Goal: Task Accomplishment & Management: Manage account settings

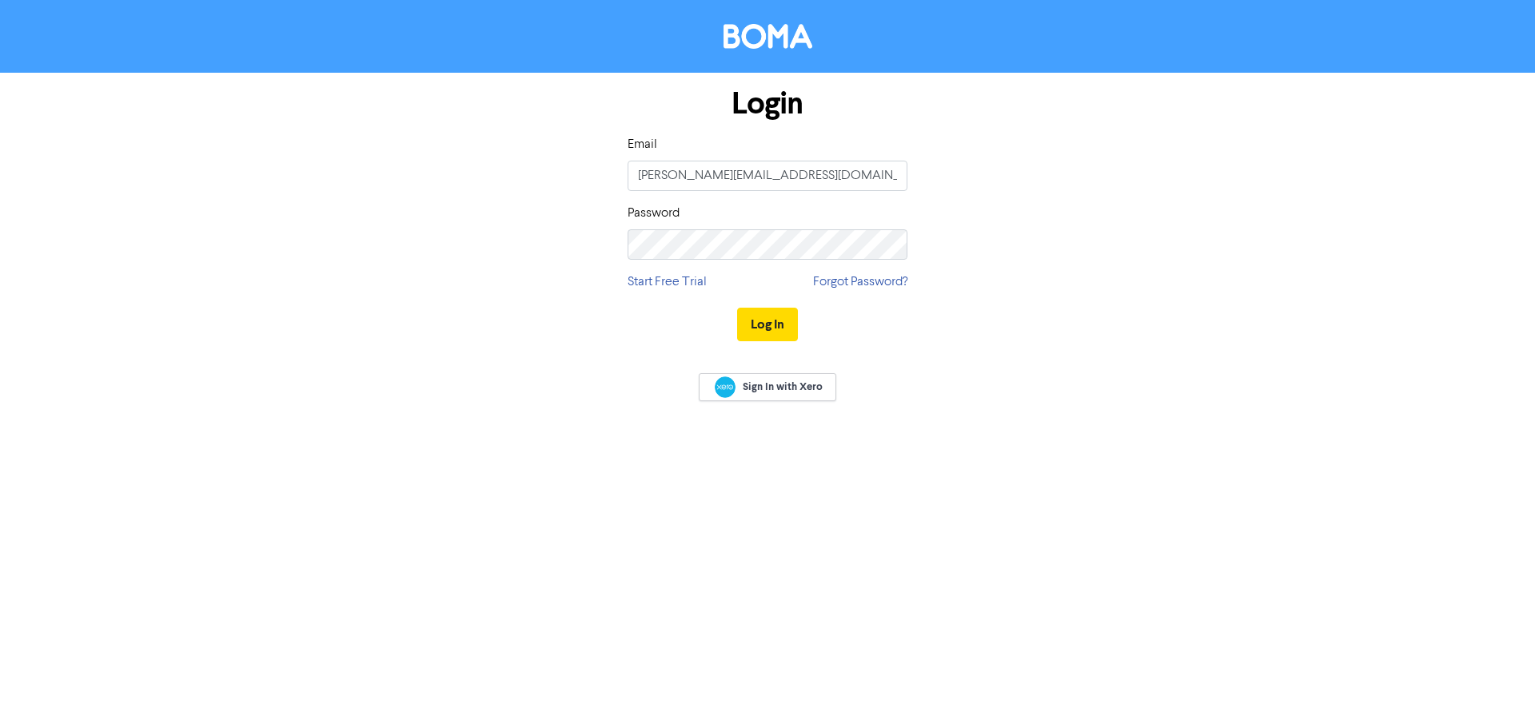
type input "[PERSON_NAME][EMAIL_ADDRESS][DOMAIN_NAME]"
click at [737, 308] on button "Log In" at bounding box center [767, 325] width 61 height 34
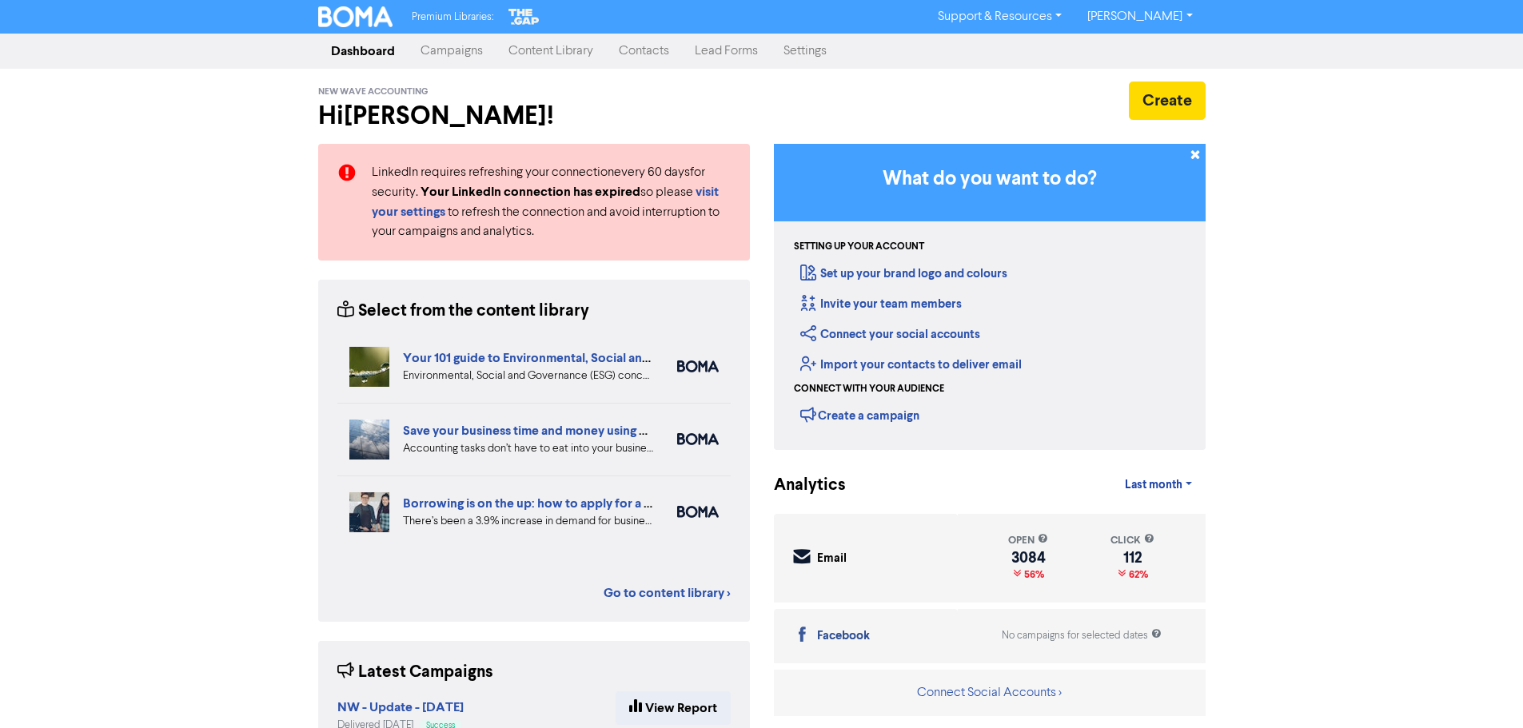
click at [469, 48] on link "Campaigns" at bounding box center [452, 51] width 88 height 32
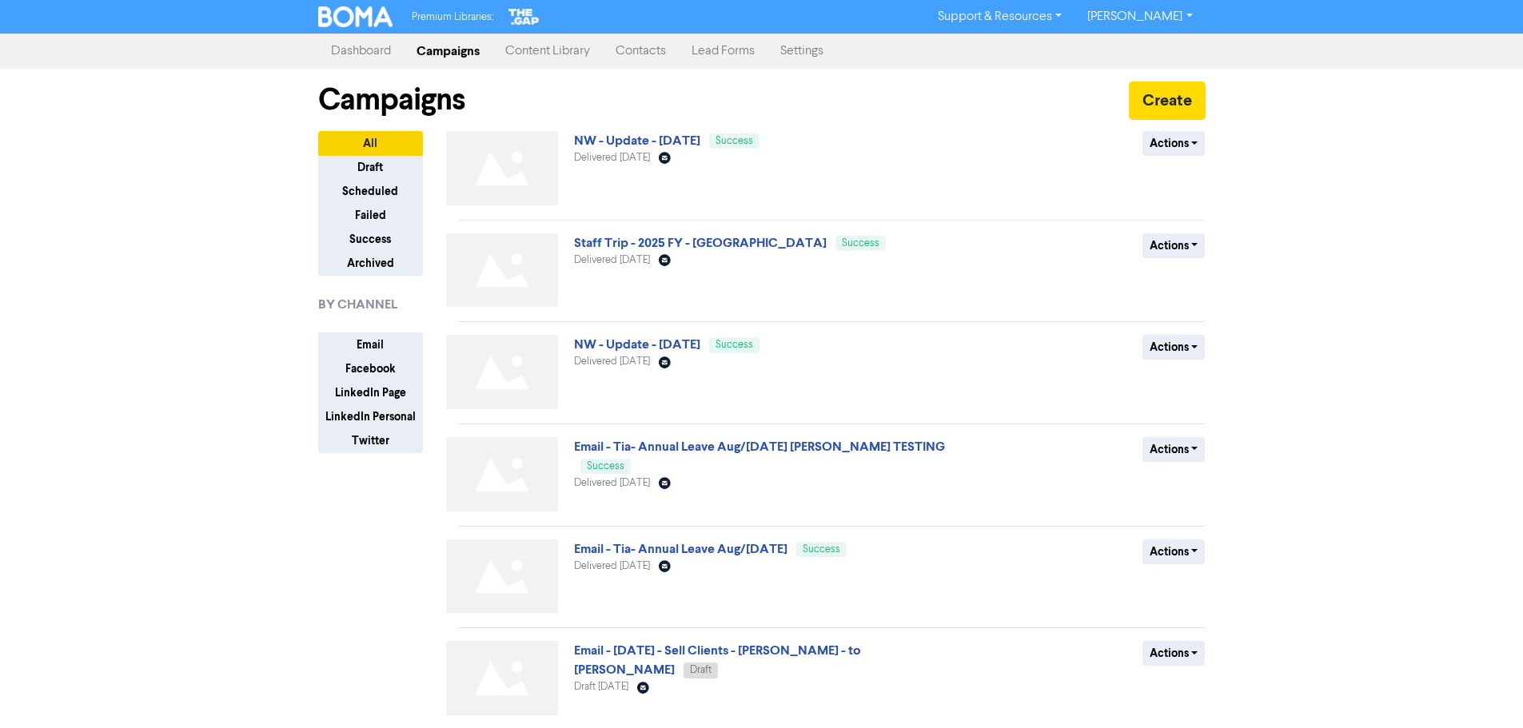
scroll to position [80, 0]
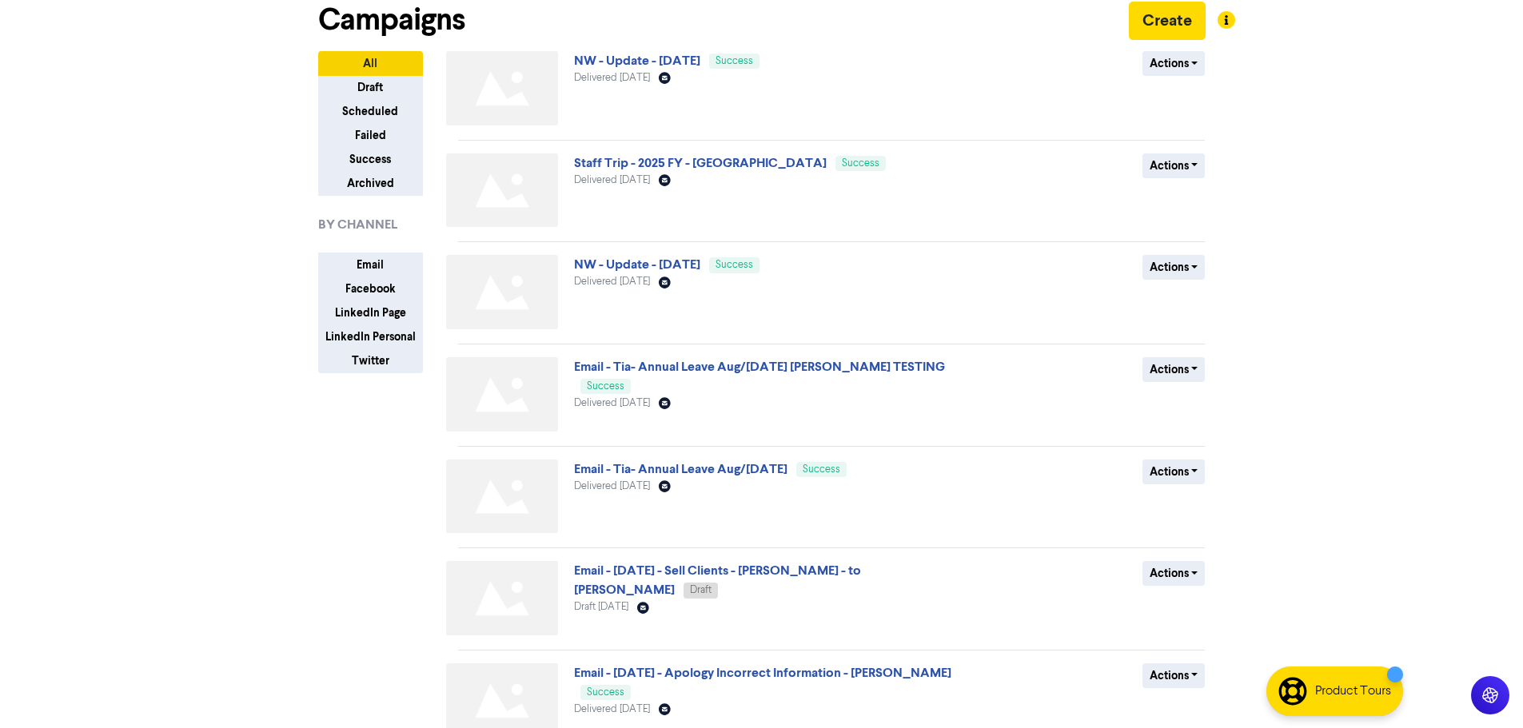
click at [642, 54] on span "NW - Update - [DATE] Success" at bounding box center [667, 60] width 186 height 13
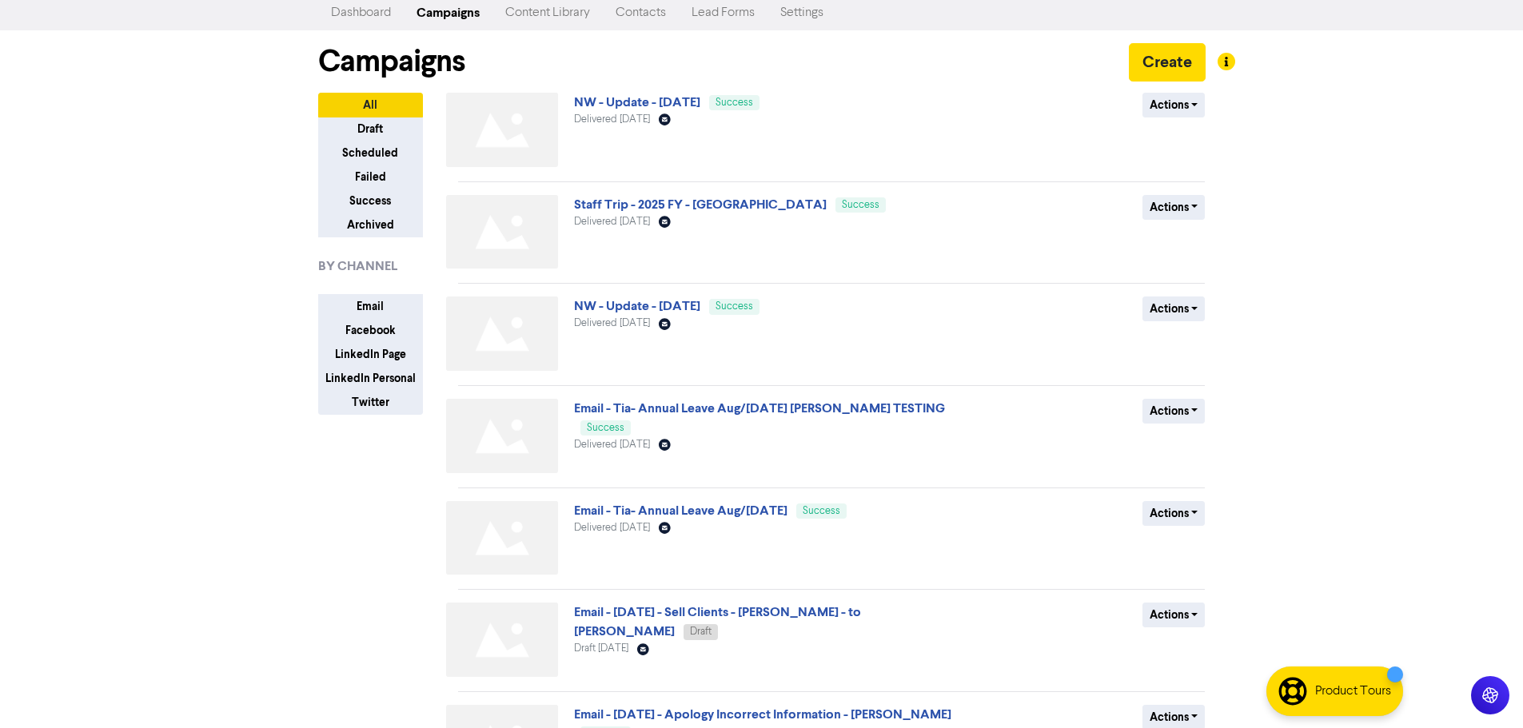
scroll to position [0, 0]
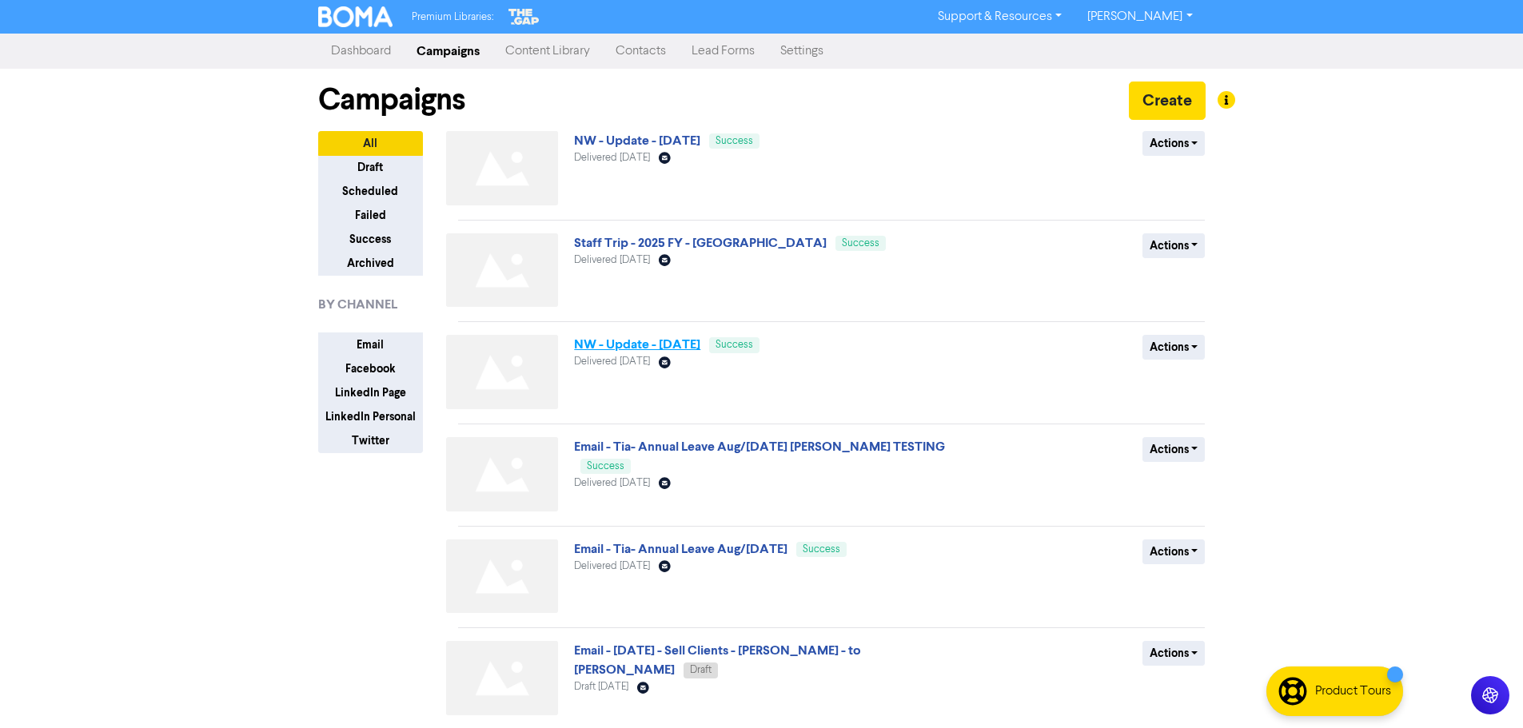
click at [635, 347] on link "NW - Update - [DATE]" at bounding box center [637, 345] width 126 height 16
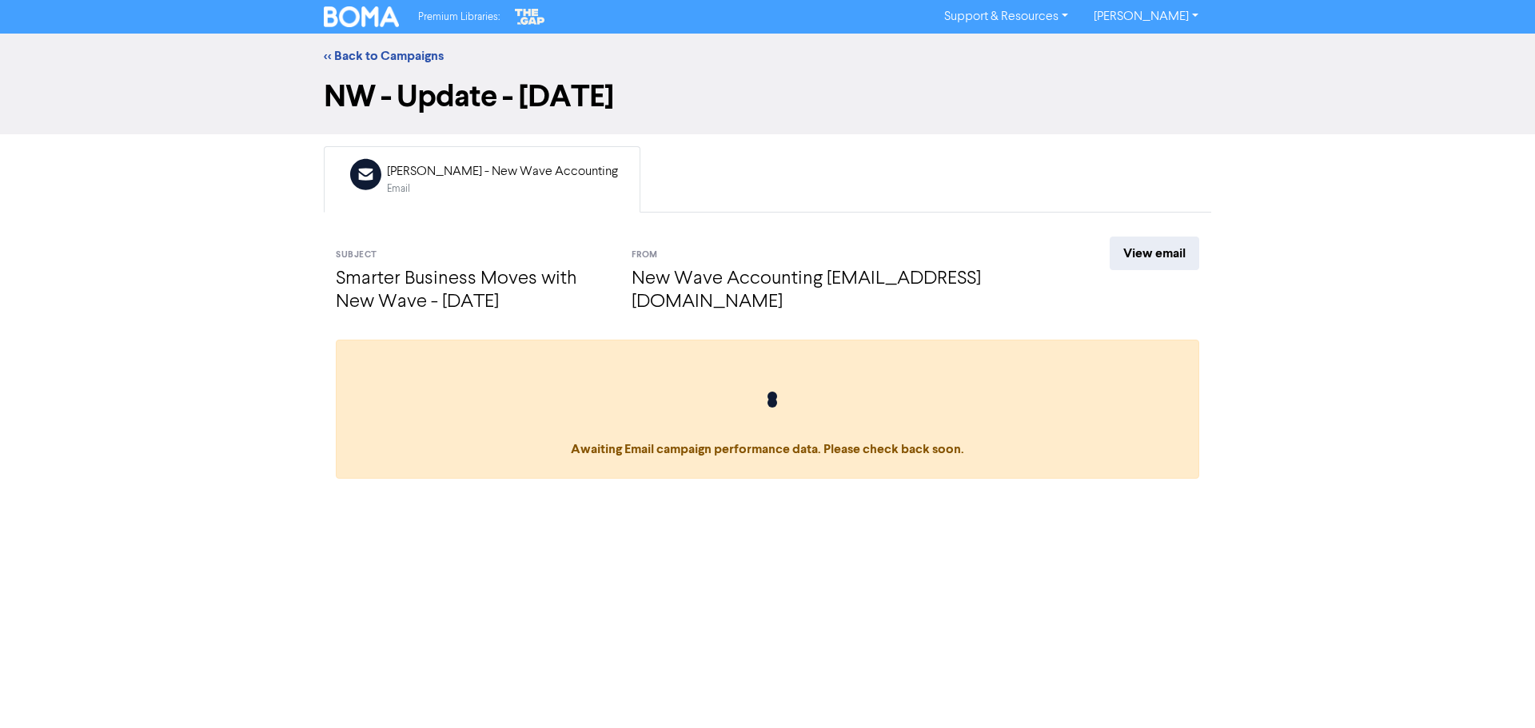
click at [423, 173] on div "[PERSON_NAME] - New Wave Accounting" at bounding box center [502, 171] width 231 height 19
click at [1162, 253] on link "View email" at bounding box center [1155, 254] width 90 height 34
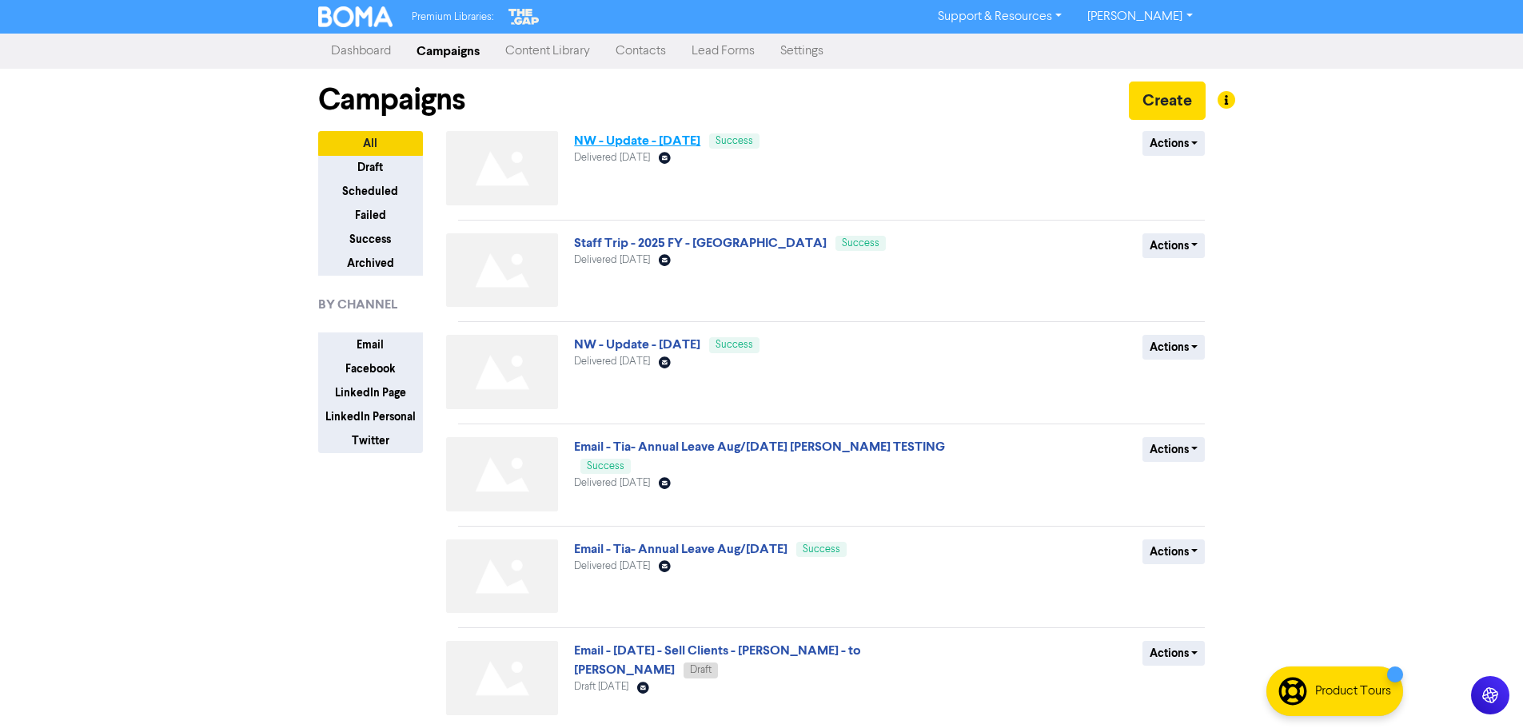
click at [647, 142] on link "NW - Update - [DATE]" at bounding box center [637, 141] width 126 height 16
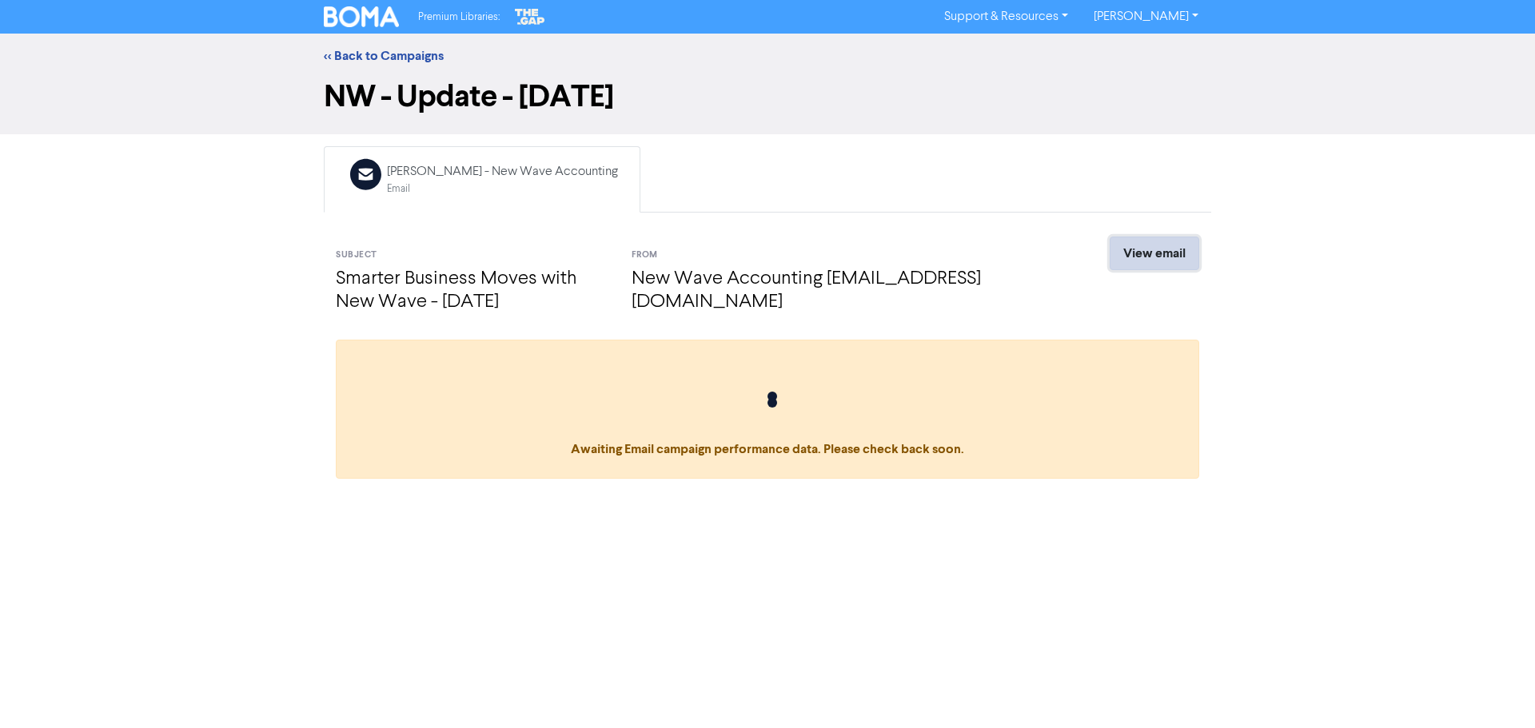
click at [1158, 251] on link "View email" at bounding box center [1155, 254] width 90 height 34
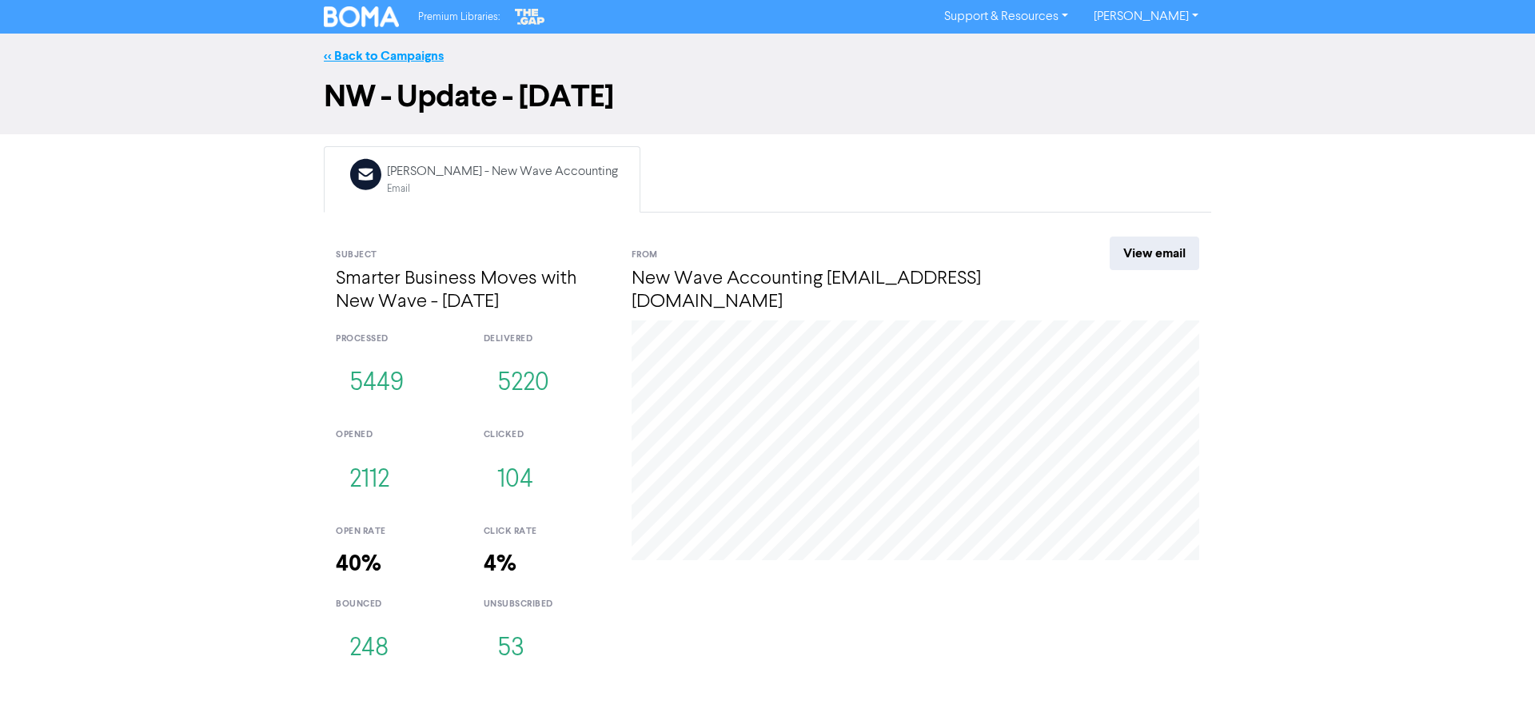
click at [363, 57] on link "<< Back to Campaigns" at bounding box center [384, 56] width 120 height 16
